Goal: Task Accomplishment & Management: Use online tool/utility

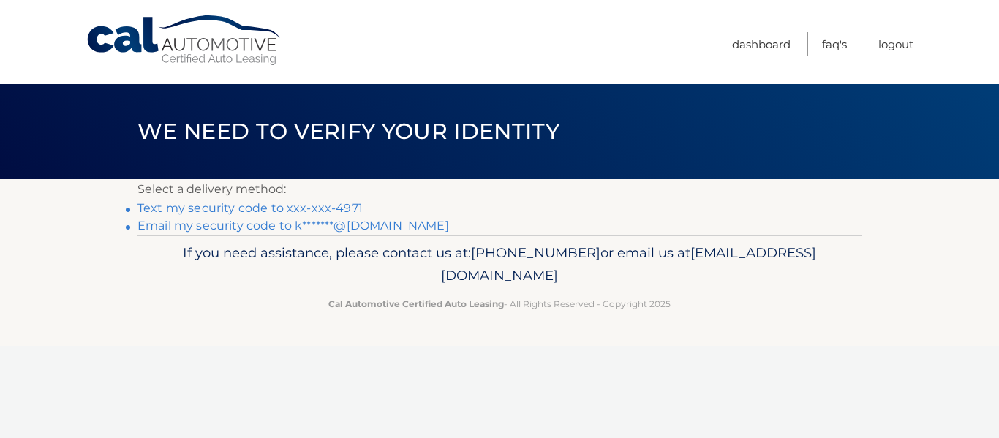
click at [262, 211] on link "Text my security code to xxx-xxx-4971" at bounding box center [249, 208] width 225 height 14
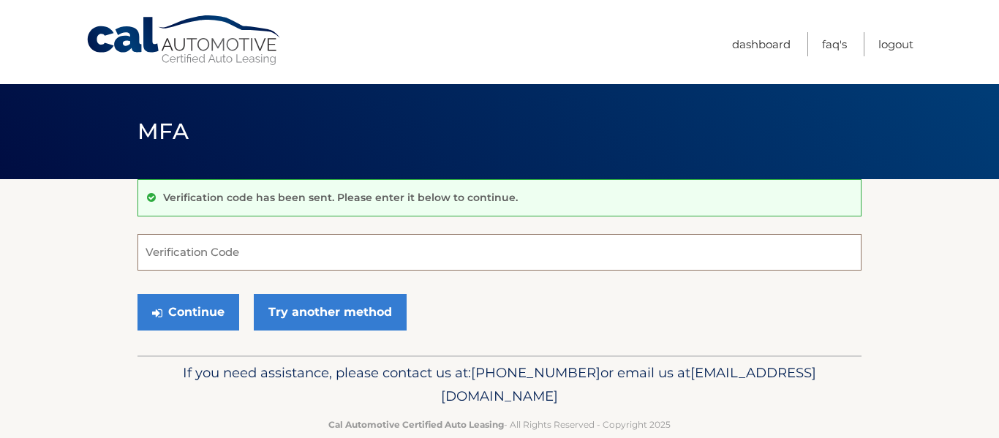
click at [314, 264] on input "Verification Code" at bounding box center [499, 252] width 724 height 37
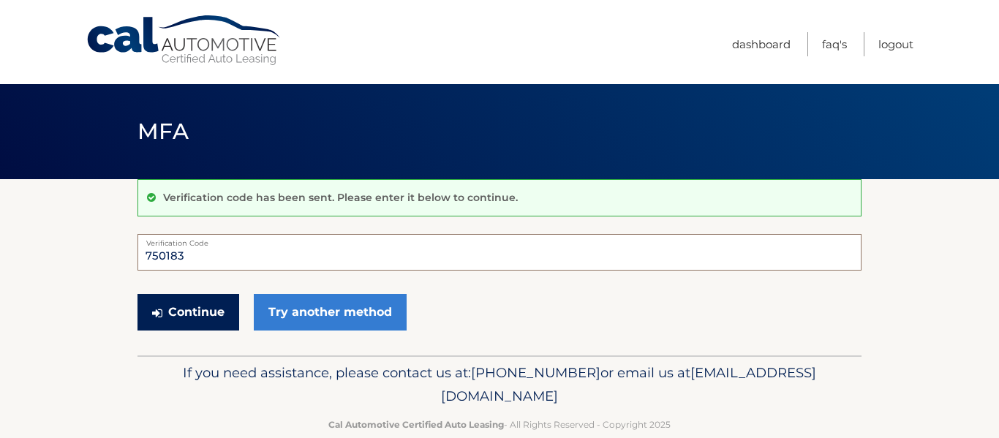
type input "750183"
click at [218, 316] on button "Continue" at bounding box center [188, 312] width 102 height 37
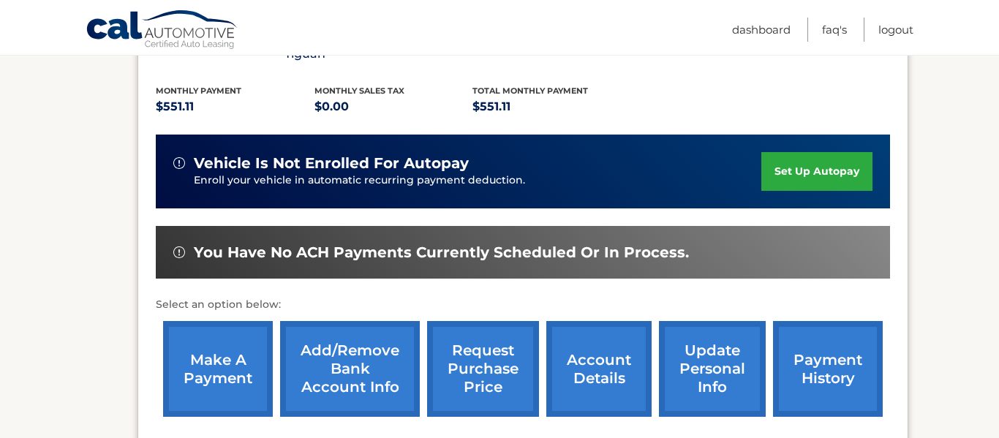
scroll to position [318, 0]
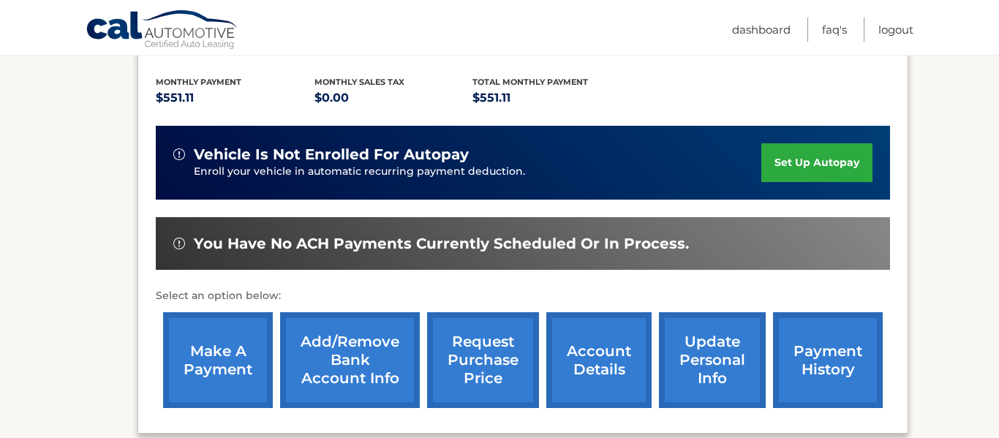
click at [211, 334] on link "make a payment" at bounding box center [218, 360] width 110 height 96
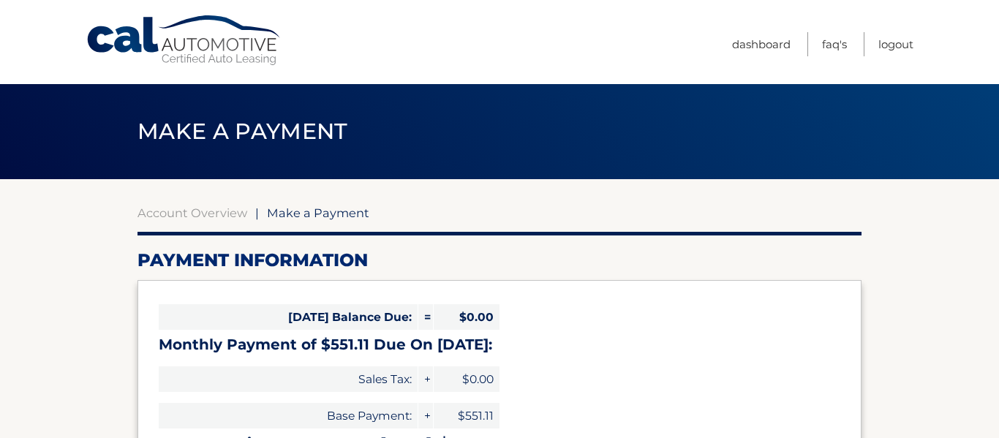
select select "ZmExNmNiZTgtMTNiMC00MzZmLWIzNWItMDBkNDQ5YzkxN2Ew"
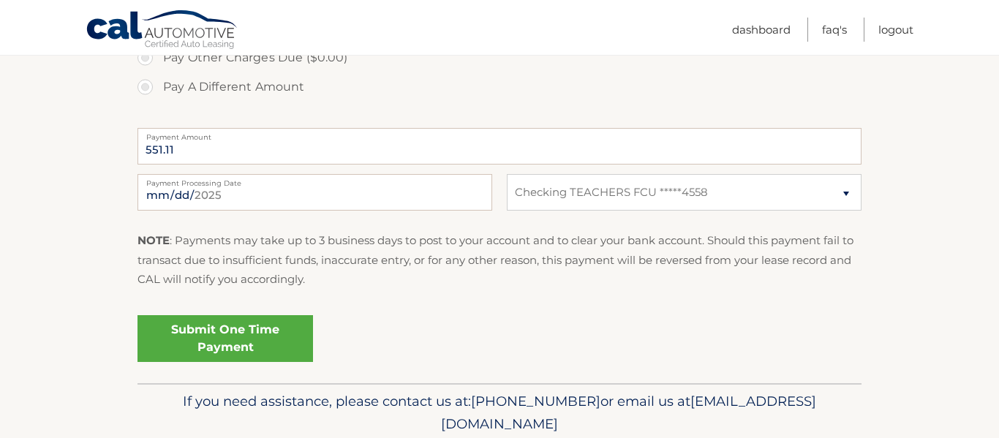
scroll to position [554, 0]
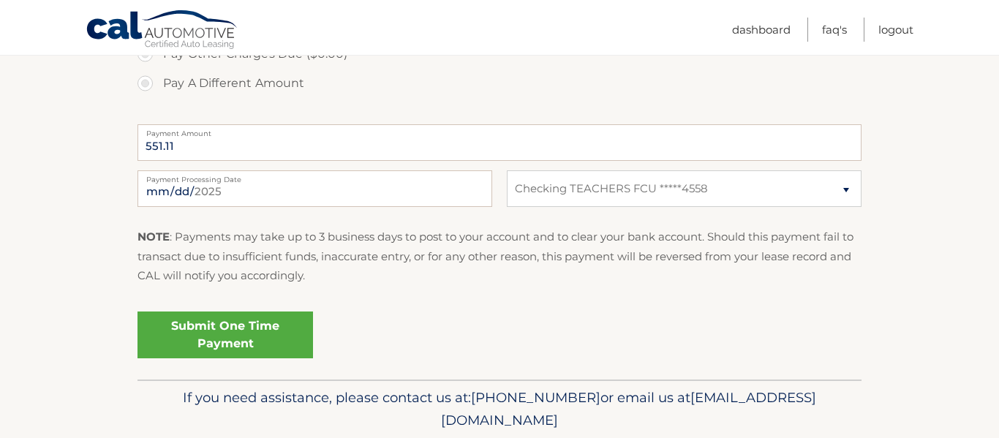
click at [223, 336] on link "Submit One Time Payment" at bounding box center [224, 334] width 175 height 47
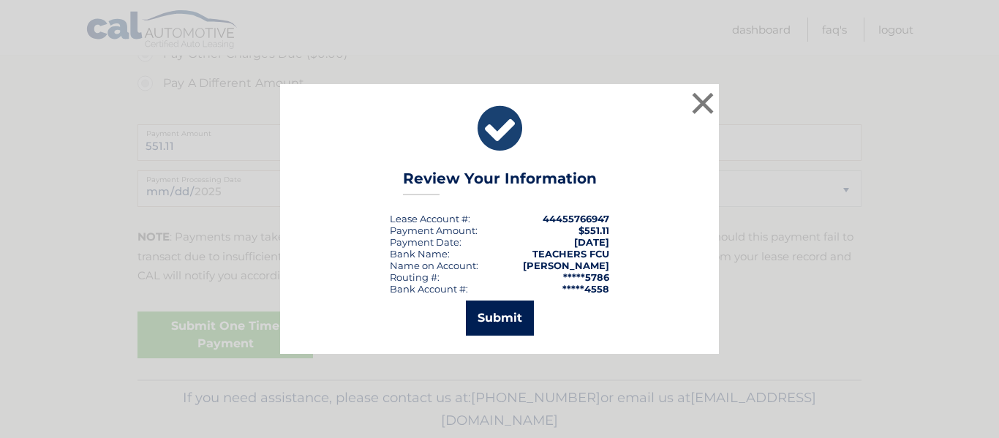
click at [497, 314] on button "Submit" at bounding box center [500, 318] width 68 height 35
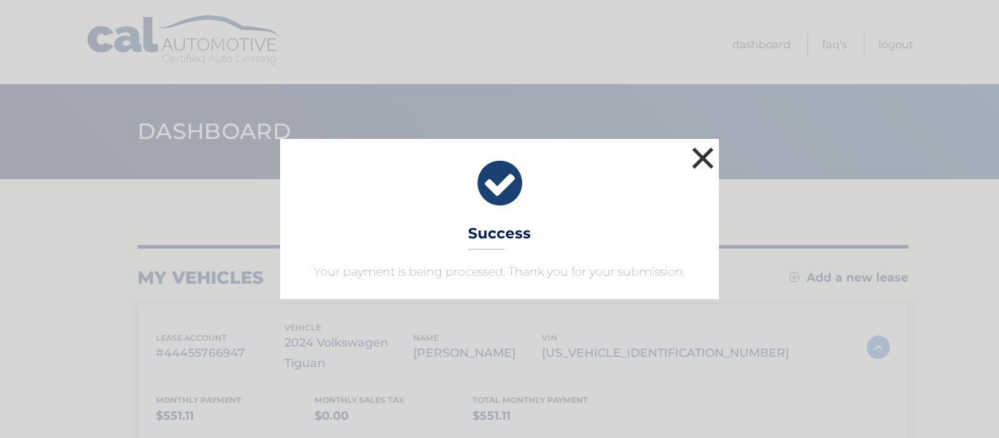
click at [705, 156] on button "×" at bounding box center [702, 157] width 29 height 29
